Goal: Transaction & Acquisition: Purchase product/service

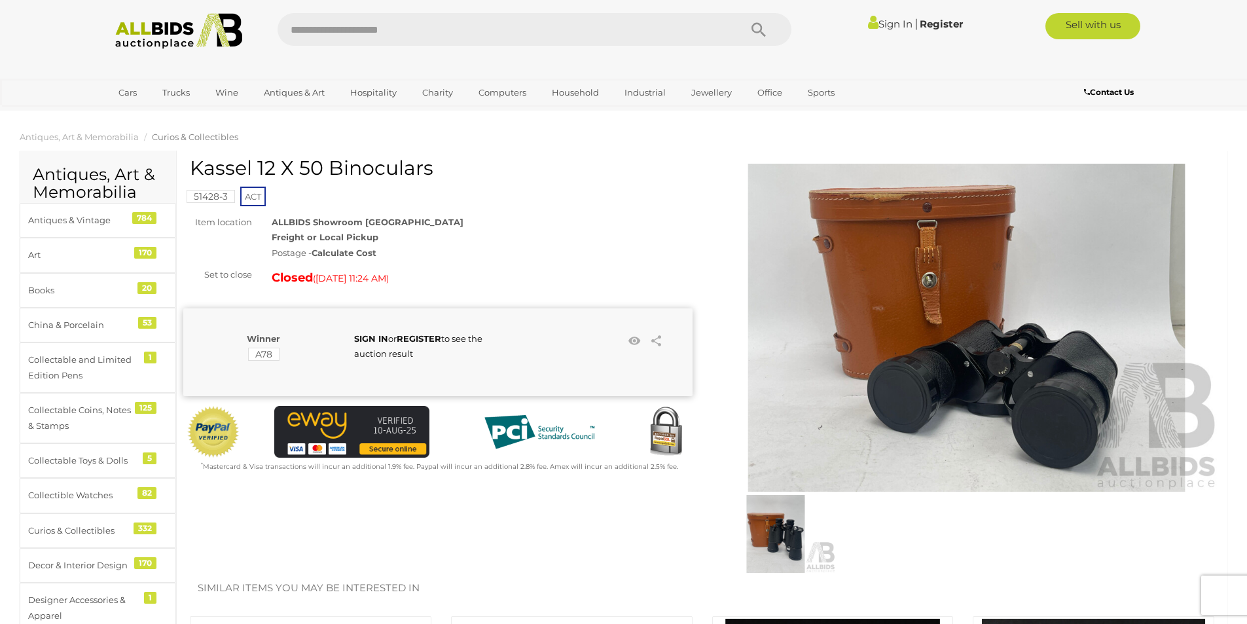
click at [1016, 371] on img at bounding box center [966, 328] width 509 height 328
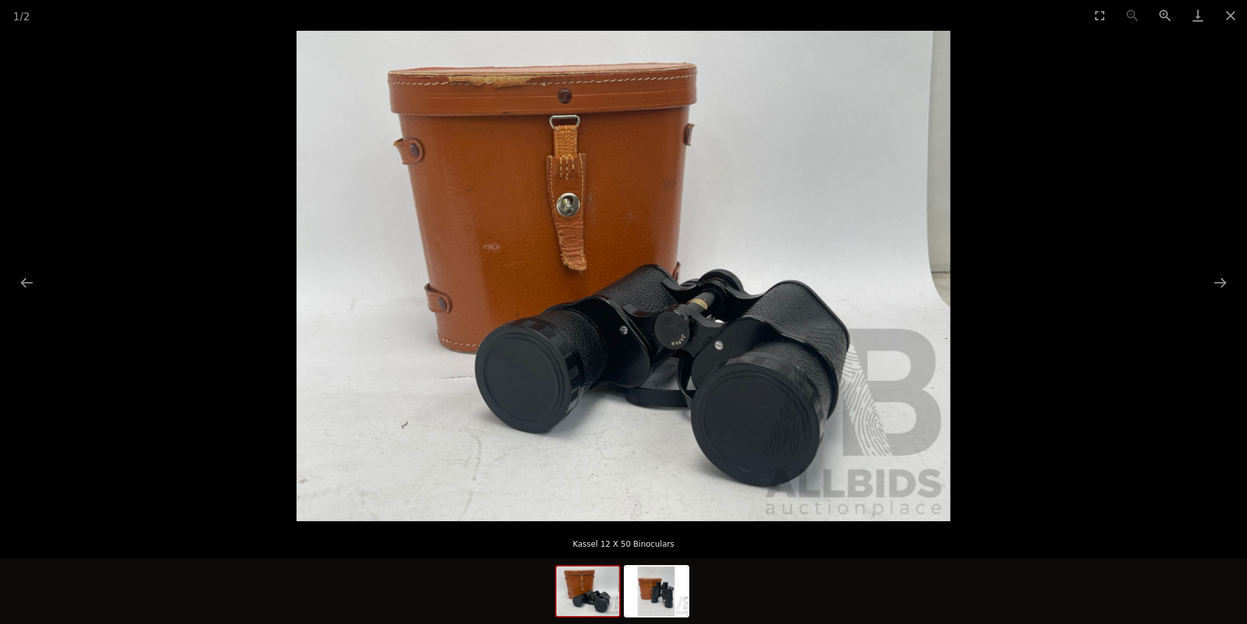
click at [1213, 284] on button "Next slide" at bounding box center [1219, 283] width 27 height 26
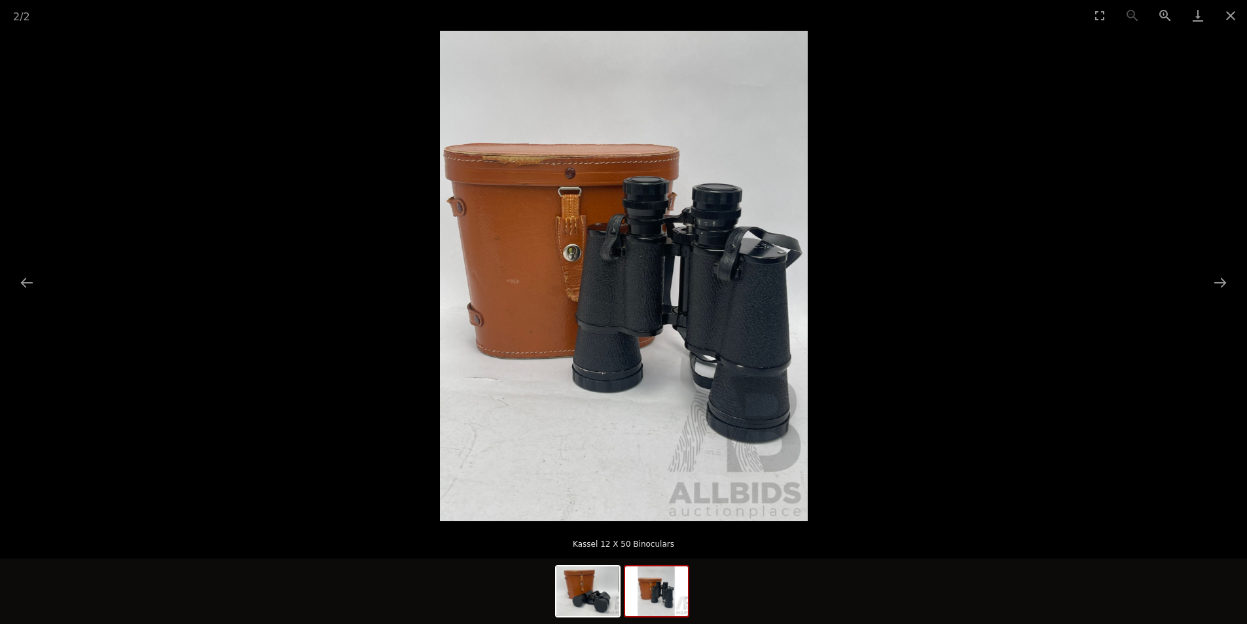
click at [1219, 283] on button "Next slide" at bounding box center [1219, 283] width 27 height 26
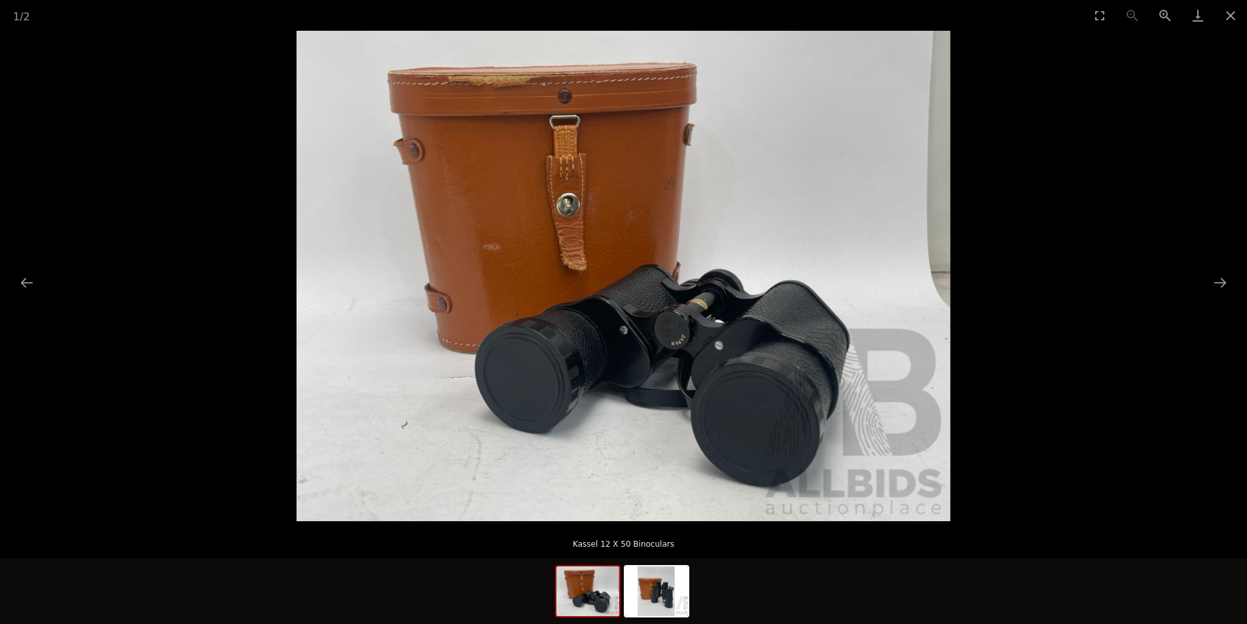
click at [1219, 283] on button "Next slide" at bounding box center [1219, 283] width 27 height 26
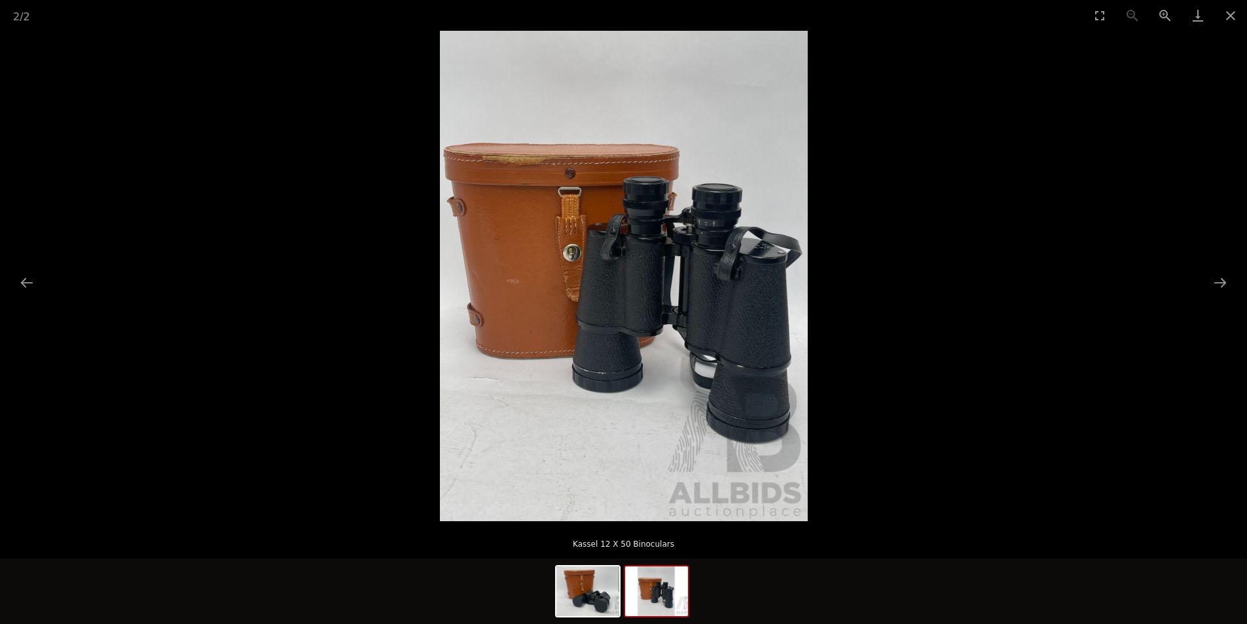
click at [1219, 283] on button "Next slide" at bounding box center [1219, 283] width 27 height 26
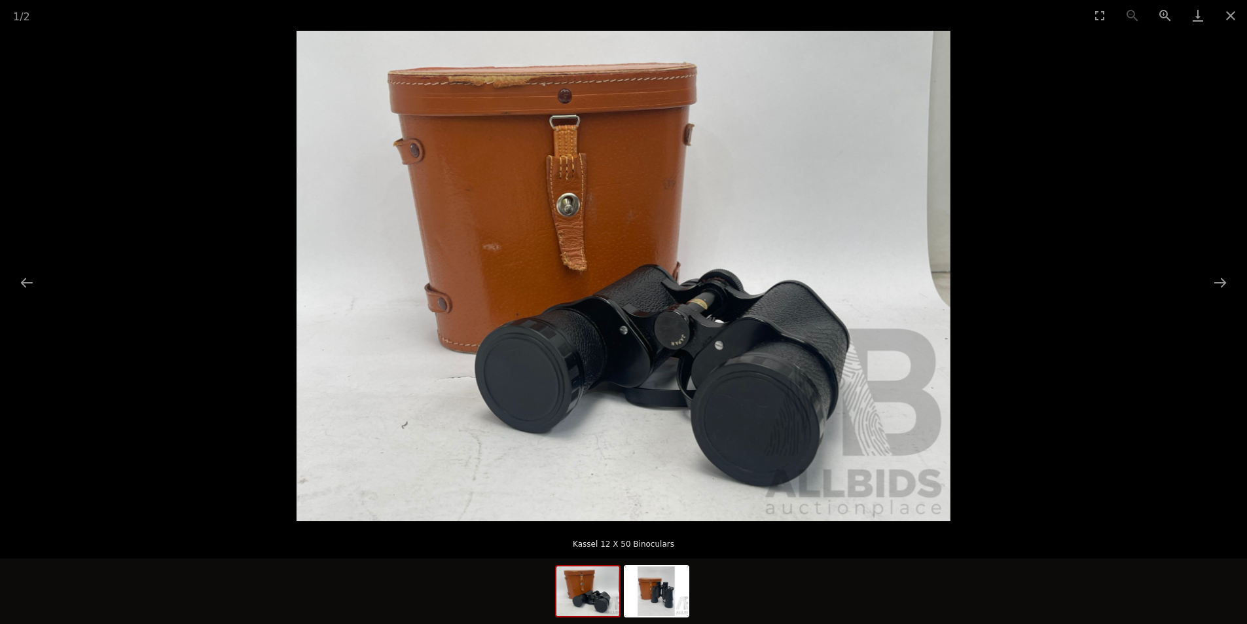
click at [1236, 7] on button "Close gallery" at bounding box center [1230, 15] width 33 height 31
